Goal: Information Seeking & Learning: Learn about a topic

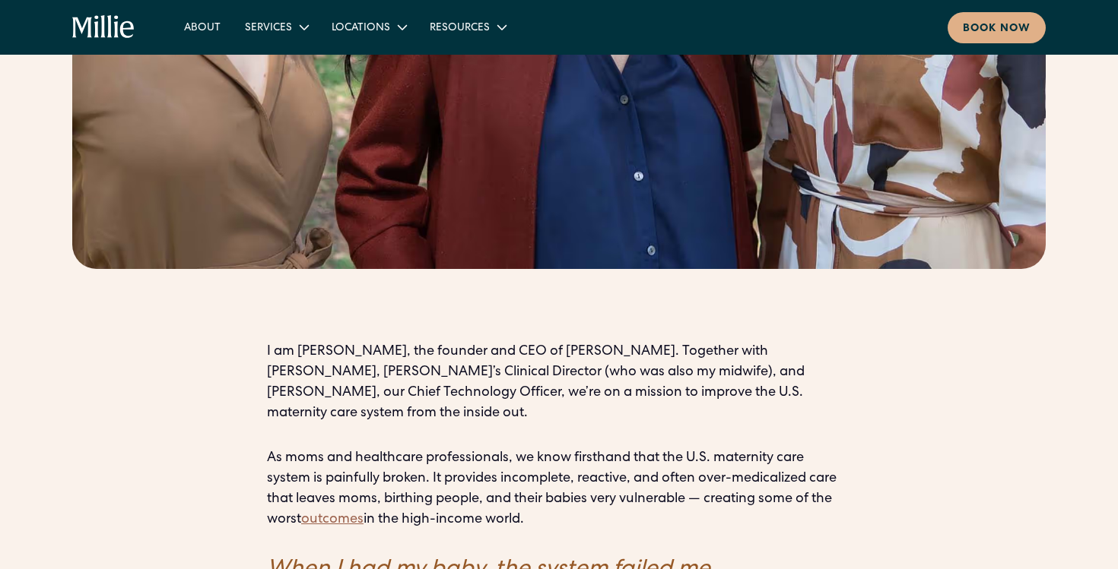
scroll to position [835, 0]
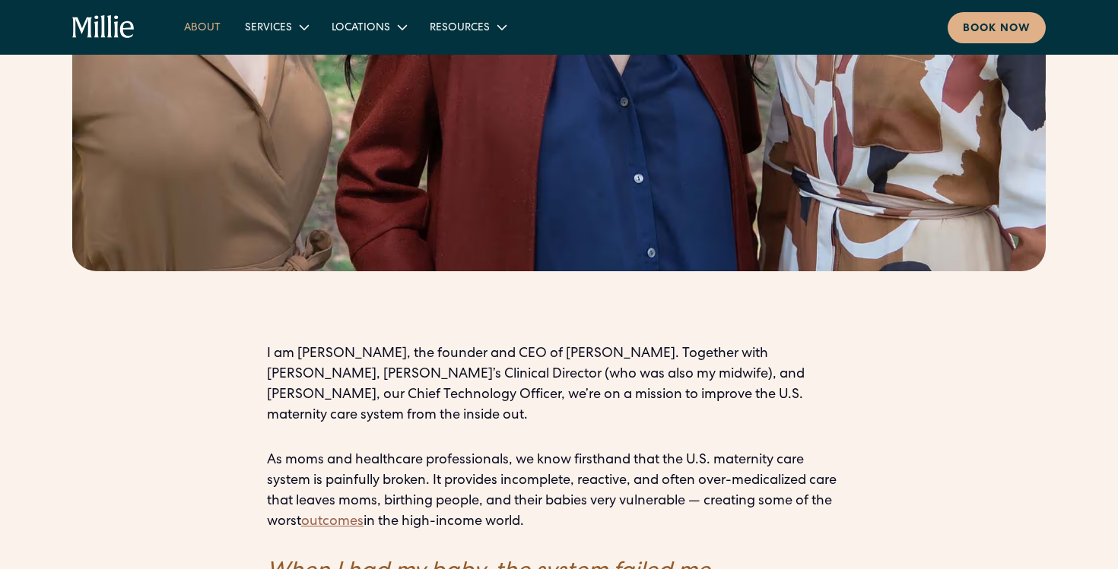
click at [207, 22] on link "About" at bounding box center [202, 26] width 61 height 25
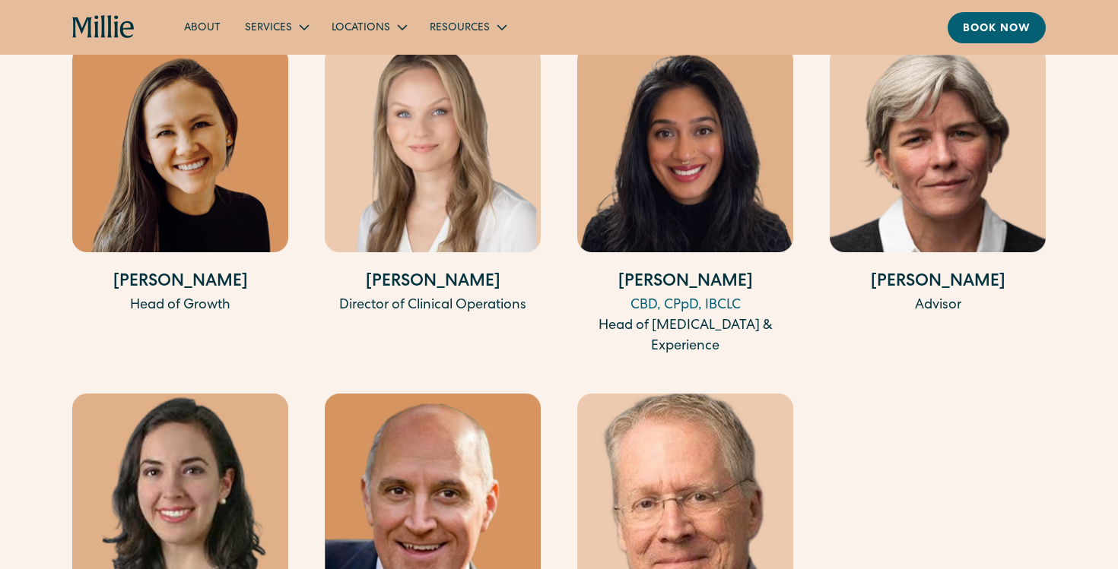
scroll to position [3326, 0]
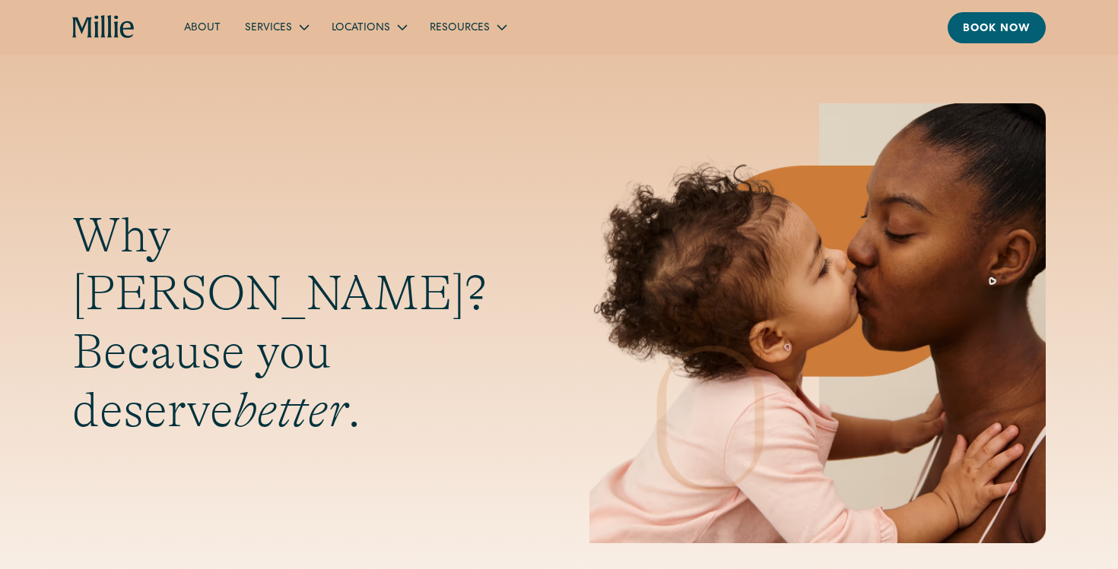
click at [1072, 141] on div "Why Millie? Because you deserve better ." at bounding box center [559, 323] width 1118 height 440
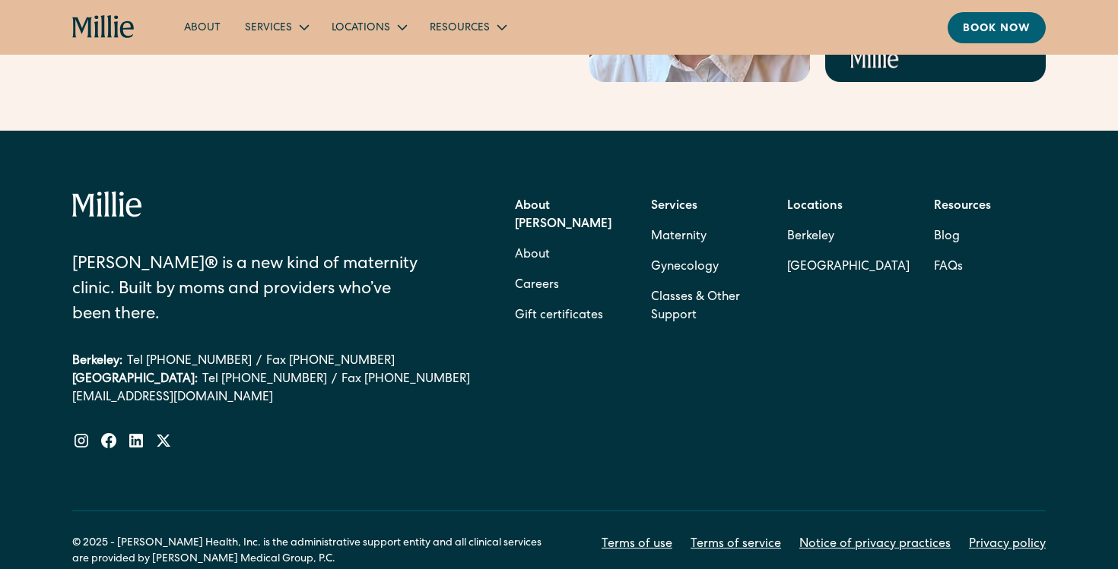
scroll to position [4967, 0]
